Goal: Use online tool/utility: Utilize a website feature to perform a specific function

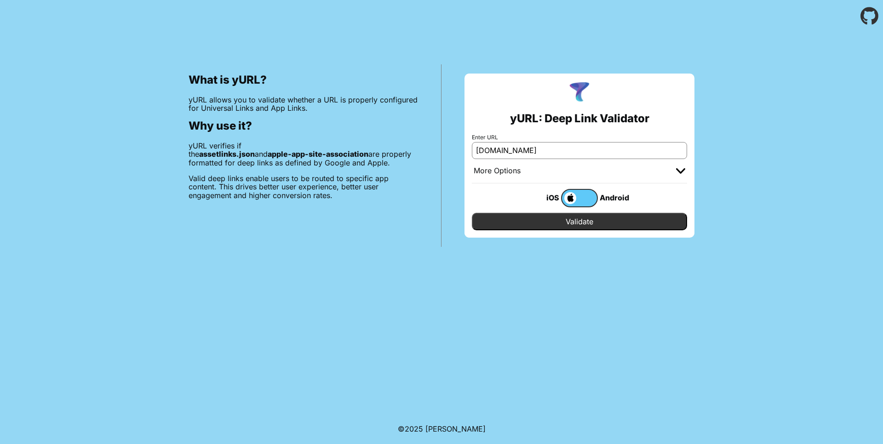
type input "[DOMAIN_NAME]"
click at [647, 174] on div "More Options" at bounding box center [579, 171] width 215 height 24
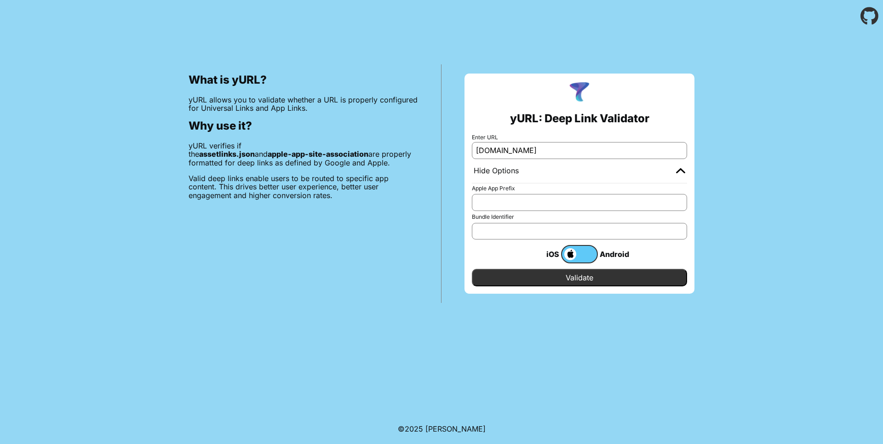
click at [559, 171] on div "Hide Options" at bounding box center [579, 171] width 215 height 24
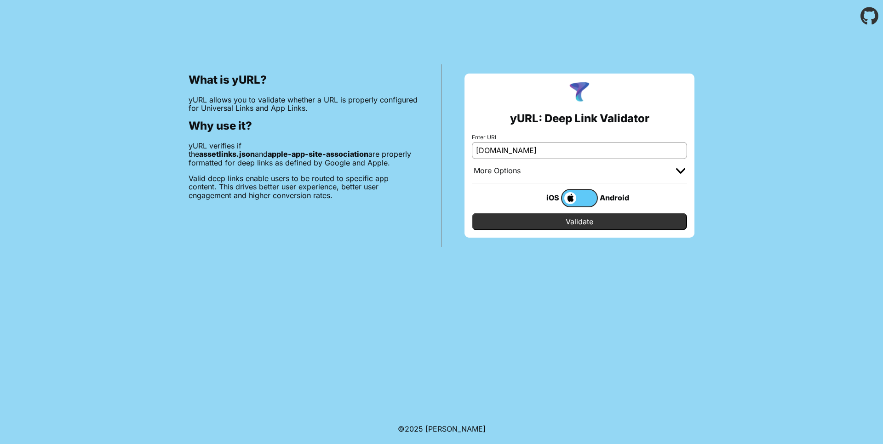
click at [572, 223] on input "Validate" at bounding box center [579, 221] width 215 height 17
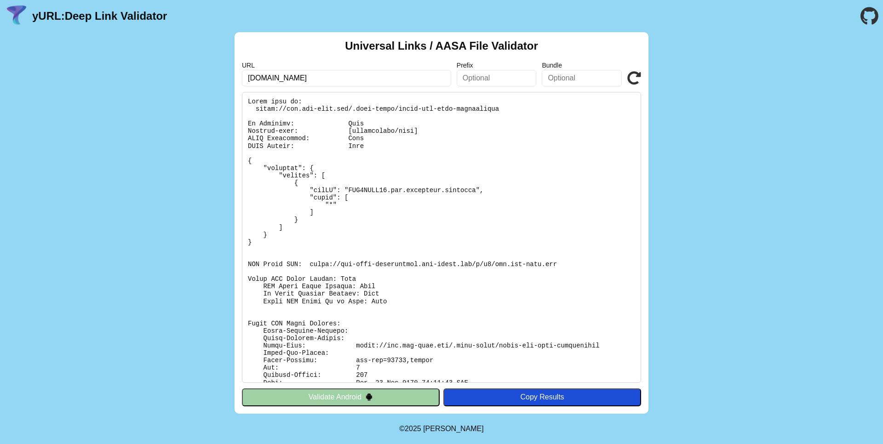
click at [372, 124] on pre at bounding box center [441, 237] width 399 height 291
click at [380, 151] on pre at bounding box center [441, 237] width 399 height 291
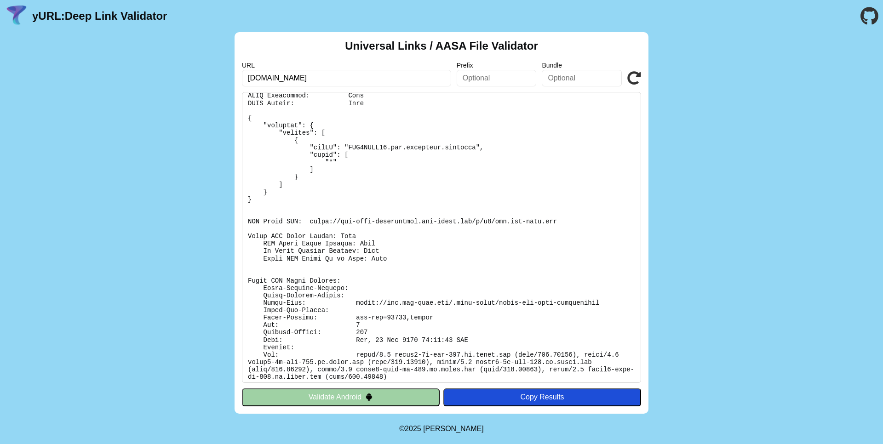
scroll to position [46, 0]
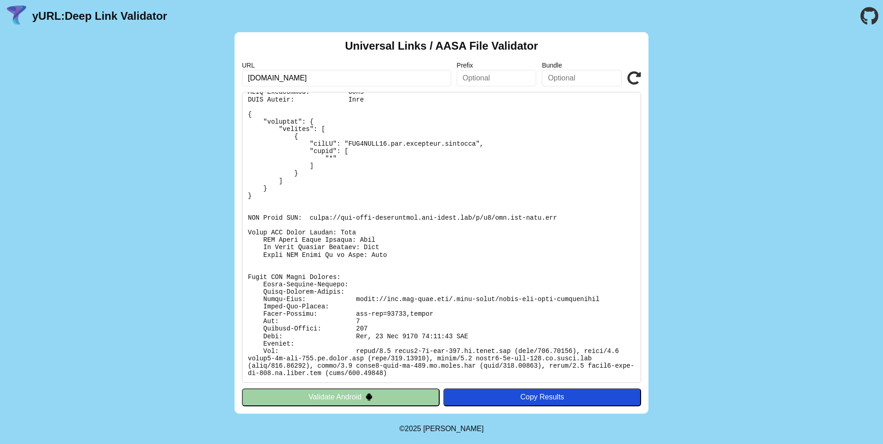
click at [333, 402] on button "Validate Android" at bounding box center [341, 396] width 198 height 17
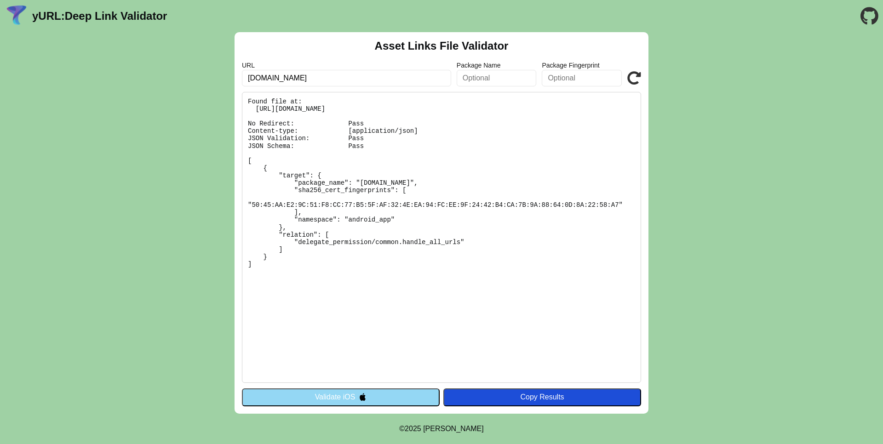
click at [365, 399] on img at bounding box center [363, 397] width 8 height 8
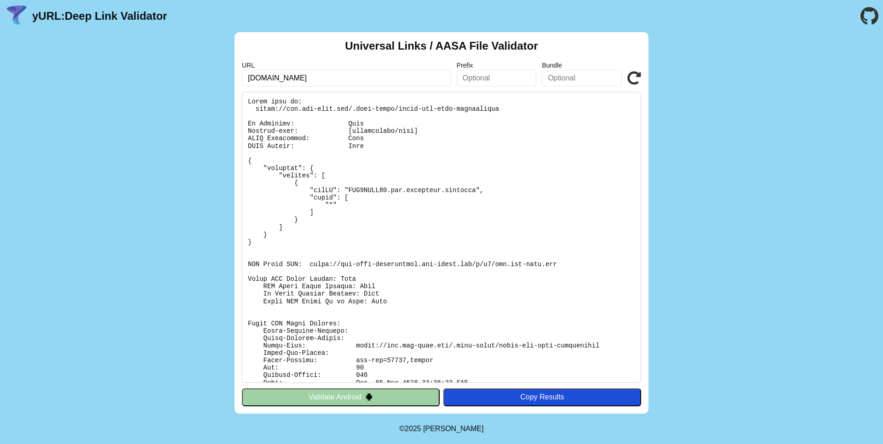
click at [365, 399] on img at bounding box center [369, 397] width 8 height 8
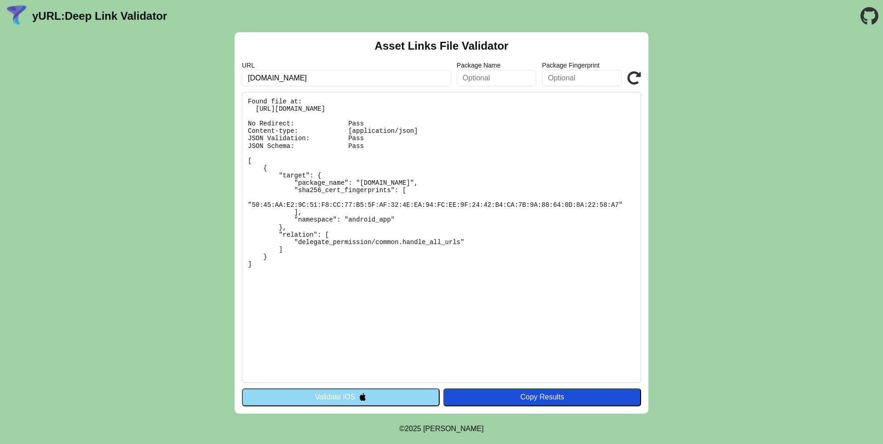
click at [91, 23] on div "yURL: Deep Link Validator" at bounding box center [86, 16] width 162 height 24
drag, startPoint x: 64, startPoint y: 18, endPoint x: 48, endPoint y: 15, distance: 16.3
click at [63, 17] on link "yURL: Deep Link Validator" at bounding box center [99, 16] width 135 height 13
